Goal: Task Accomplishment & Management: Use online tool/utility

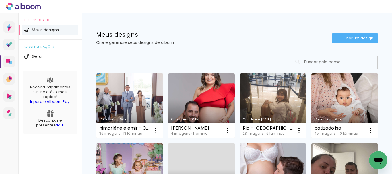
click at [140, 93] on link "Criado em [DATE]" at bounding box center [129, 106] width 67 height 65
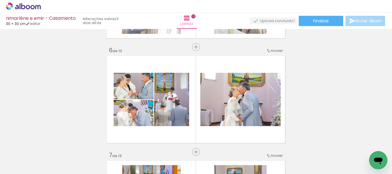
scroll to position [546, 0]
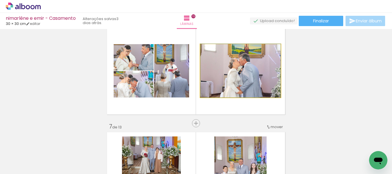
click at [230, 82] on quentale-photo at bounding box center [240, 70] width 80 height 53
click at [233, 92] on quentale-photo at bounding box center [240, 70] width 80 height 53
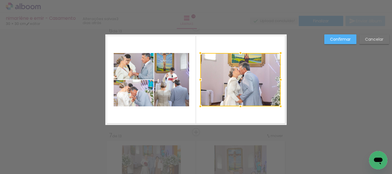
scroll to position [533, 0]
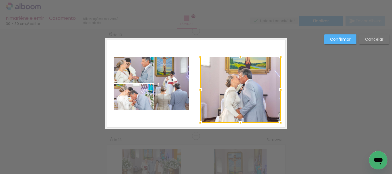
drag, startPoint x: 239, startPoint y: 111, endPoint x: 240, endPoint y: 124, distance: 12.6
click at [240, 124] on div at bounding box center [240, 122] width 11 height 11
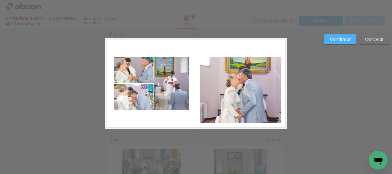
click at [237, 58] on quentale-photo at bounding box center [240, 90] width 80 height 66
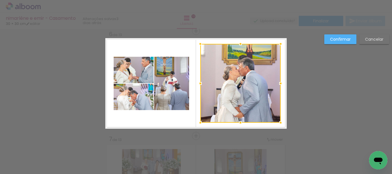
drag, startPoint x: 238, startPoint y: 58, endPoint x: 238, endPoint y: 45, distance: 12.9
click at [238, 45] on div at bounding box center [240, 43] width 11 height 11
click at [0, 0] on paper-button "Confirmar" at bounding box center [0, 0] width 0 height 0
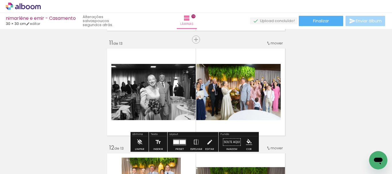
scroll to position [1079, 0]
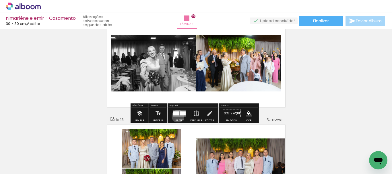
click at [177, 116] on quentale-layouter at bounding box center [179, 113] width 13 height 7
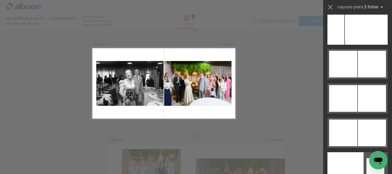
scroll to position [2932, 0]
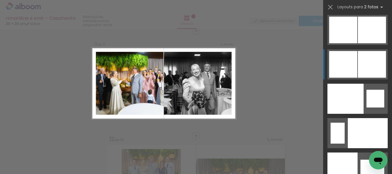
click at [363, 67] on div at bounding box center [372, 64] width 28 height 27
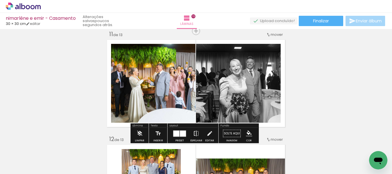
click at [193, 133] on iron-icon at bounding box center [196, 133] width 6 height 11
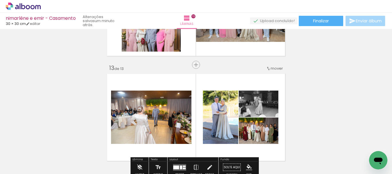
scroll to position [1264, 0]
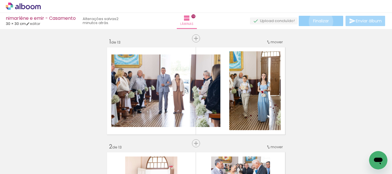
click at [319, 22] on span "Finalizar" at bounding box center [321, 21] width 16 height 4
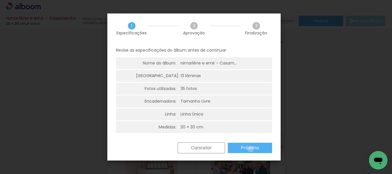
click at [0, 0] on slot "Próximo" at bounding box center [0, 0] width 0 height 0
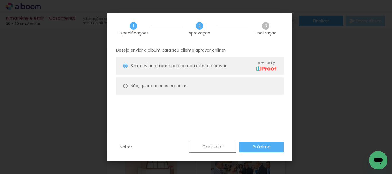
click at [0, 0] on slot "Não, quero apenas exportar" at bounding box center [0, 0] width 0 height 0
type paper-radio-button "on"
click at [309, 37] on iron-overlay-backdrop at bounding box center [196, 87] width 392 height 174
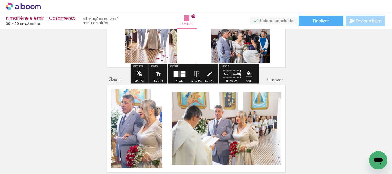
scroll to position [316, 0]
